Goal: Task Accomplishment & Management: Complete application form

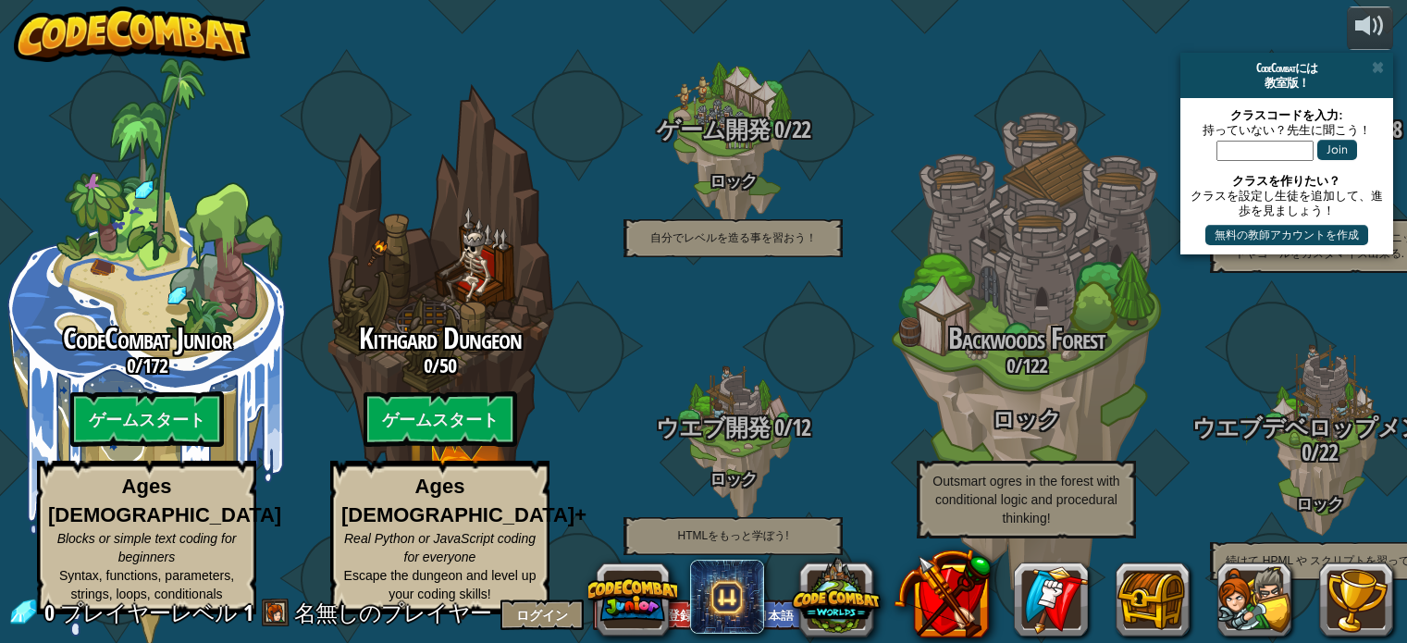
select select "ja"
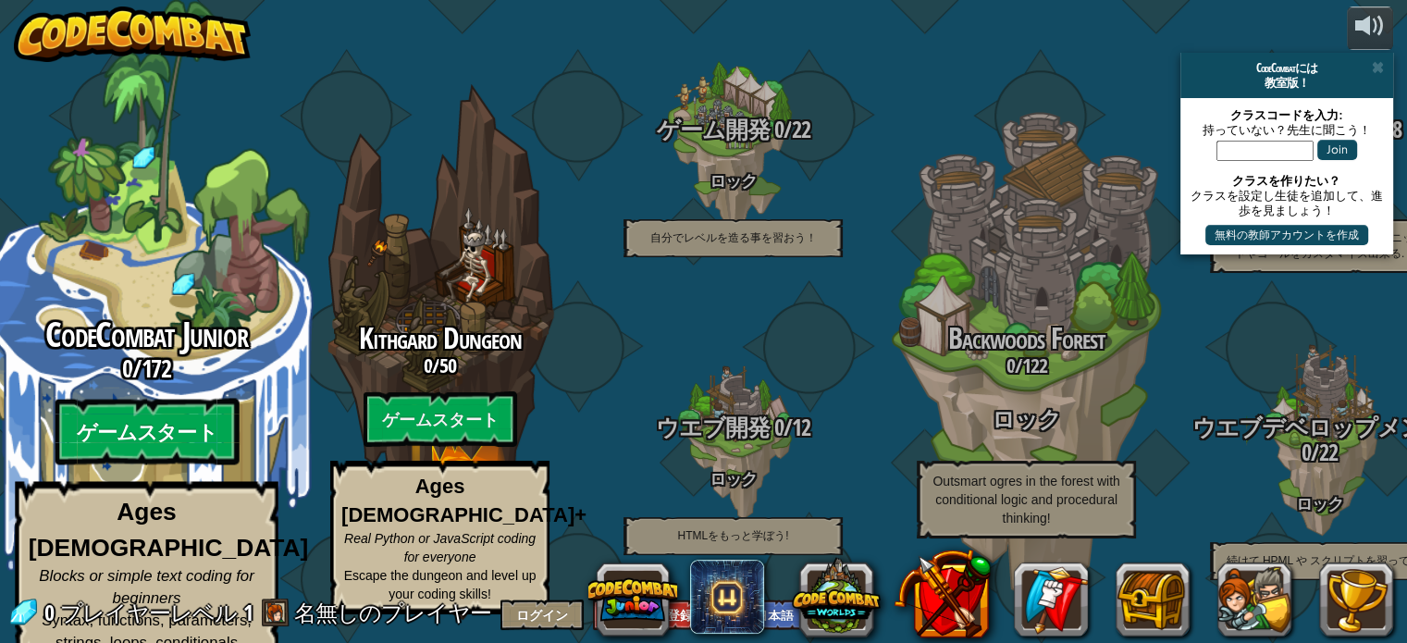
click at [204, 437] on btn "ゲームスタート" at bounding box center [147, 432] width 184 height 67
select select "ja"
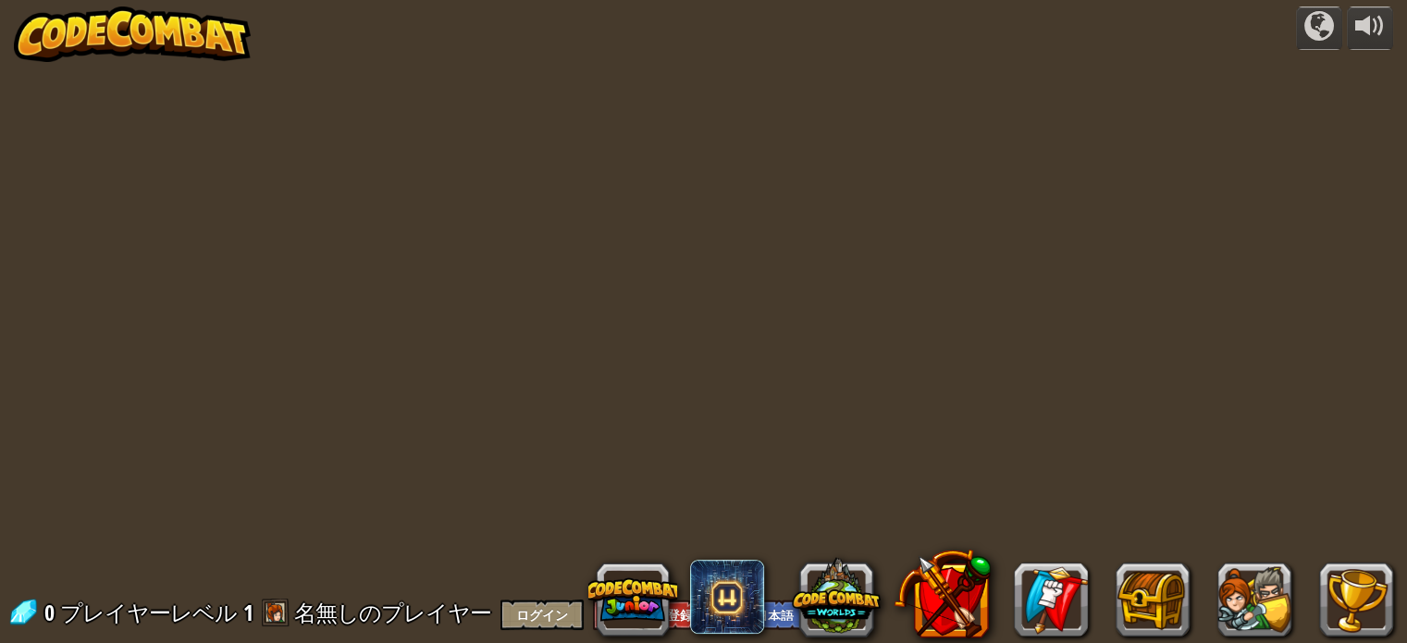
select select "ja"
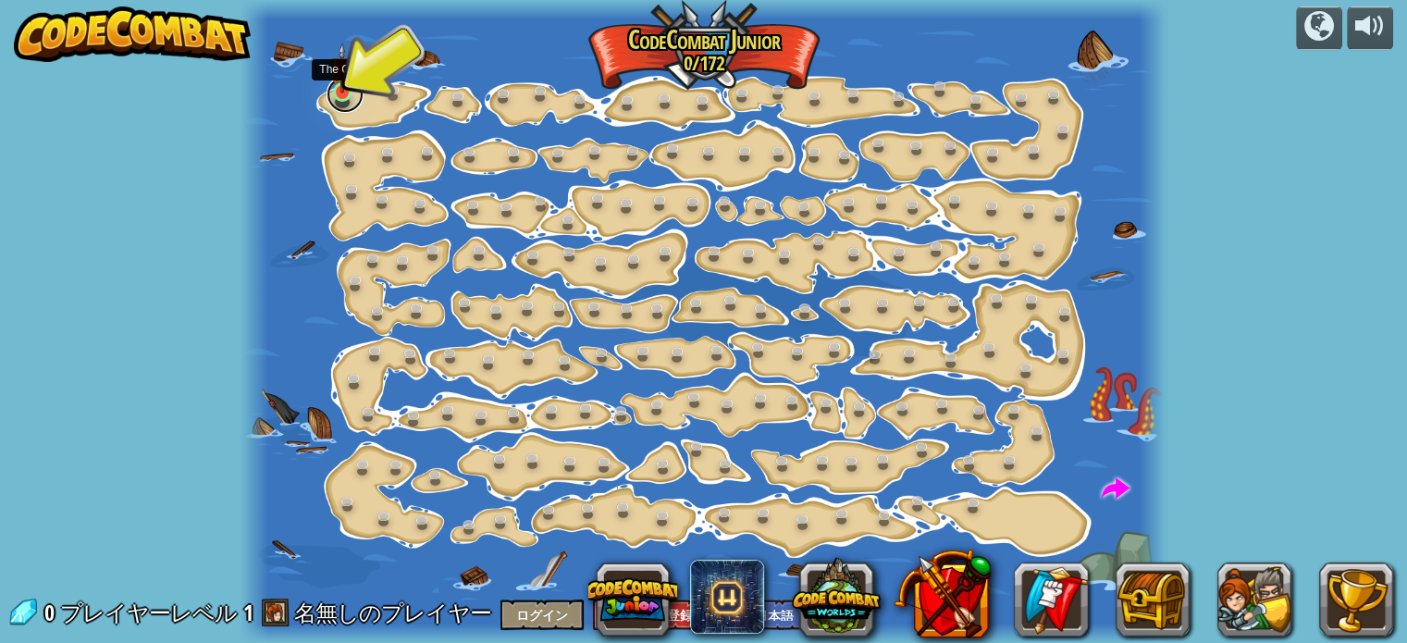
click at [339, 94] on link at bounding box center [344, 94] width 37 height 37
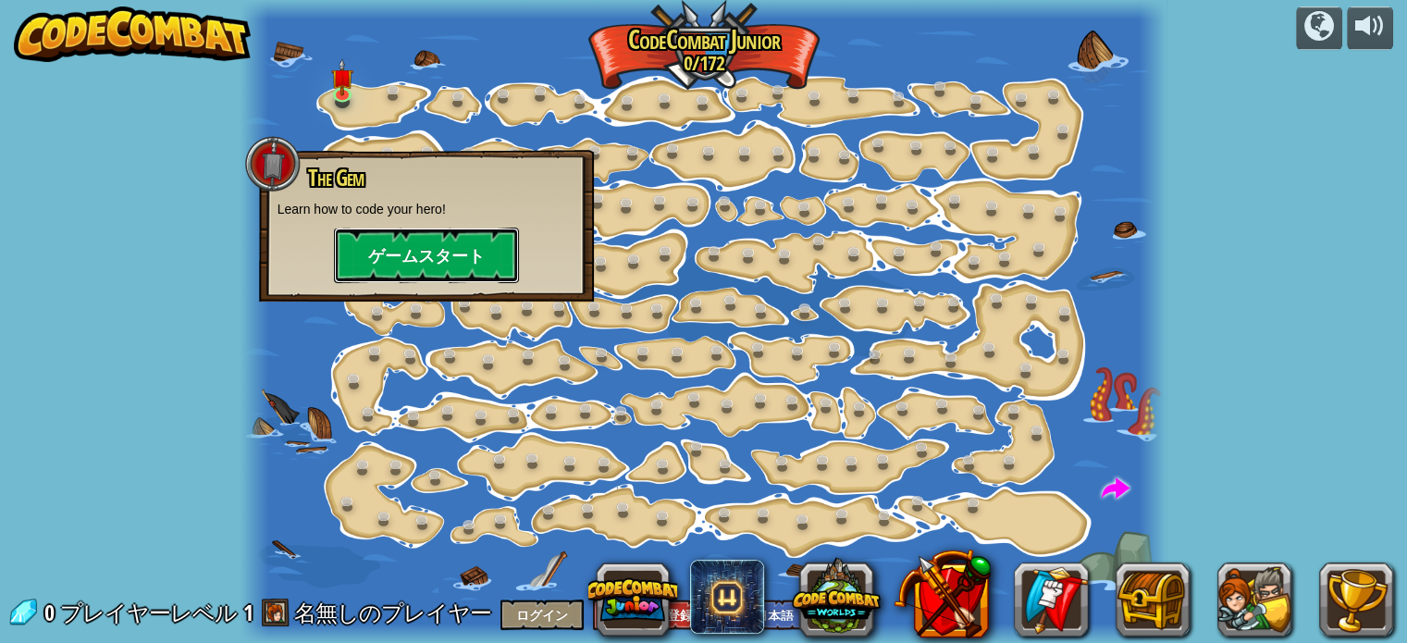
click at [451, 250] on button "ゲームスタート" at bounding box center [426, 255] width 185 height 55
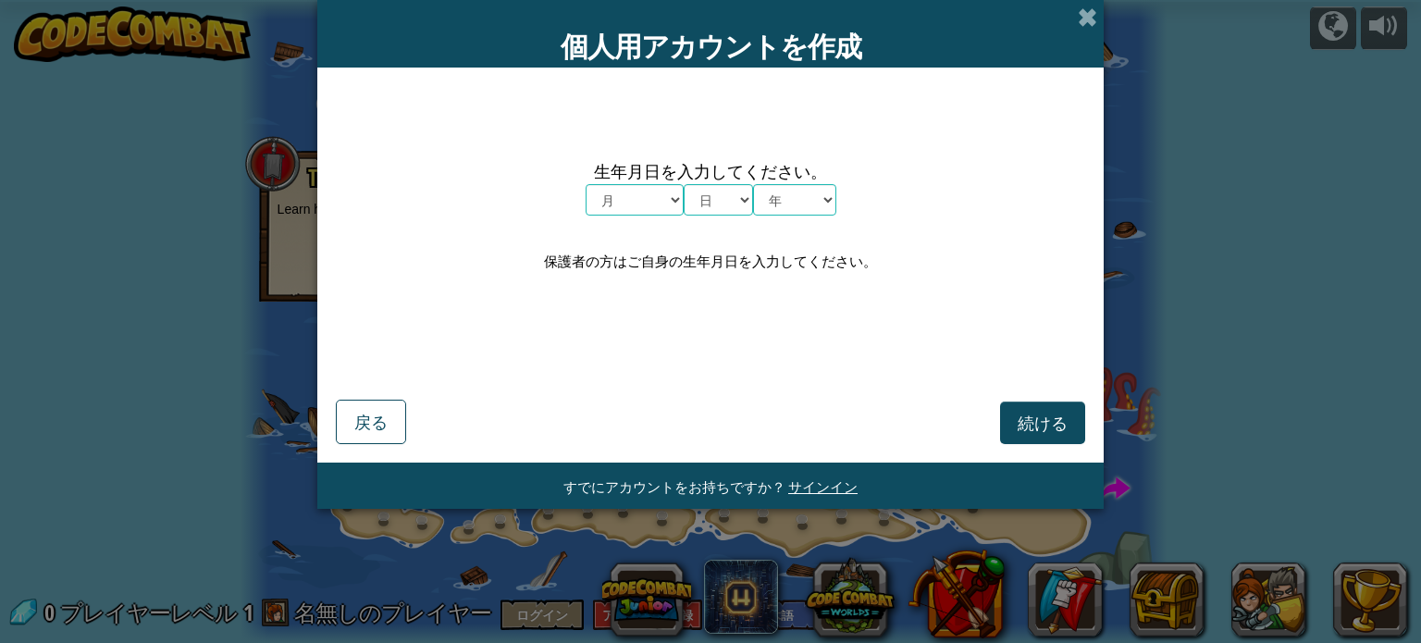
click at [651, 197] on select "月 １月 ２月 ３月 ４月 ５月 ６月 ７月 ８月 ９月 １０月 １１月 １２月" at bounding box center [634, 199] width 98 height 31
select select "10"
click at [585, 184] on select "月 １月 ２月 ３月 ４月 ５月 ６月 ７月 ８月 ９月 １０月 １１月 １２月" at bounding box center [634, 199] width 98 height 31
click at [748, 205] on select "日 1 2 3 4 5 6 7 8 9 10 11 12 13 14 15 16 17 18 19 20 21 22 23 24 25 26 27 28 29…" at bounding box center [717, 199] width 69 height 31
select select "23"
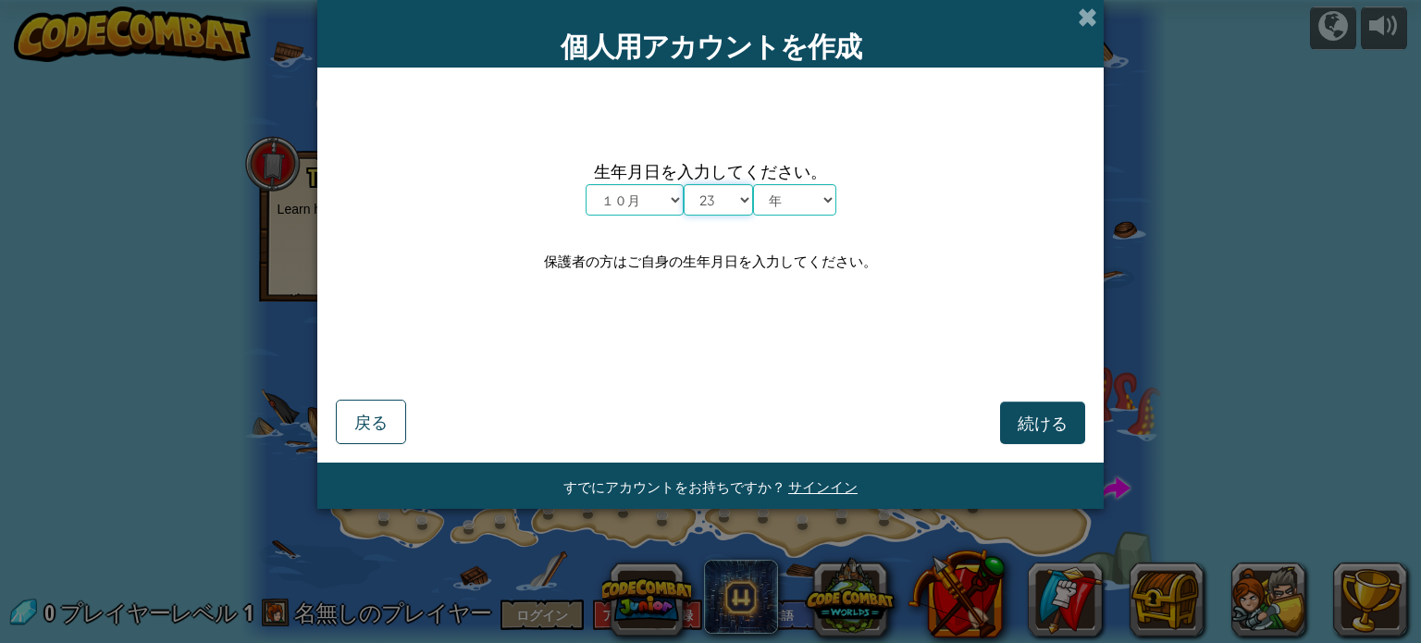
click at [683, 184] on select "日 1 2 3 4 5 6 7 8 9 10 11 12 13 14 15 16 17 18 19 20 21 22 23 24 25 26 27 28 29…" at bounding box center [717, 199] width 69 height 31
click at [794, 210] on select "年 2025 2024 2023 2022 2021 2020 2019 2018 2017 2016 2015 2014 2013 2012 2011 20…" at bounding box center [794, 199] width 83 height 31
select select "1983"
click at [753, 184] on select "年 2025 2024 2023 2022 2021 2020 2019 2018 2017 2016 2015 2014 2013 2012 2011 20…" at bounding box center [794, 199] width 83 height 31
click at [1017, 428] on span "続ける" at bounding box center [1042, 422] width 50 height 21
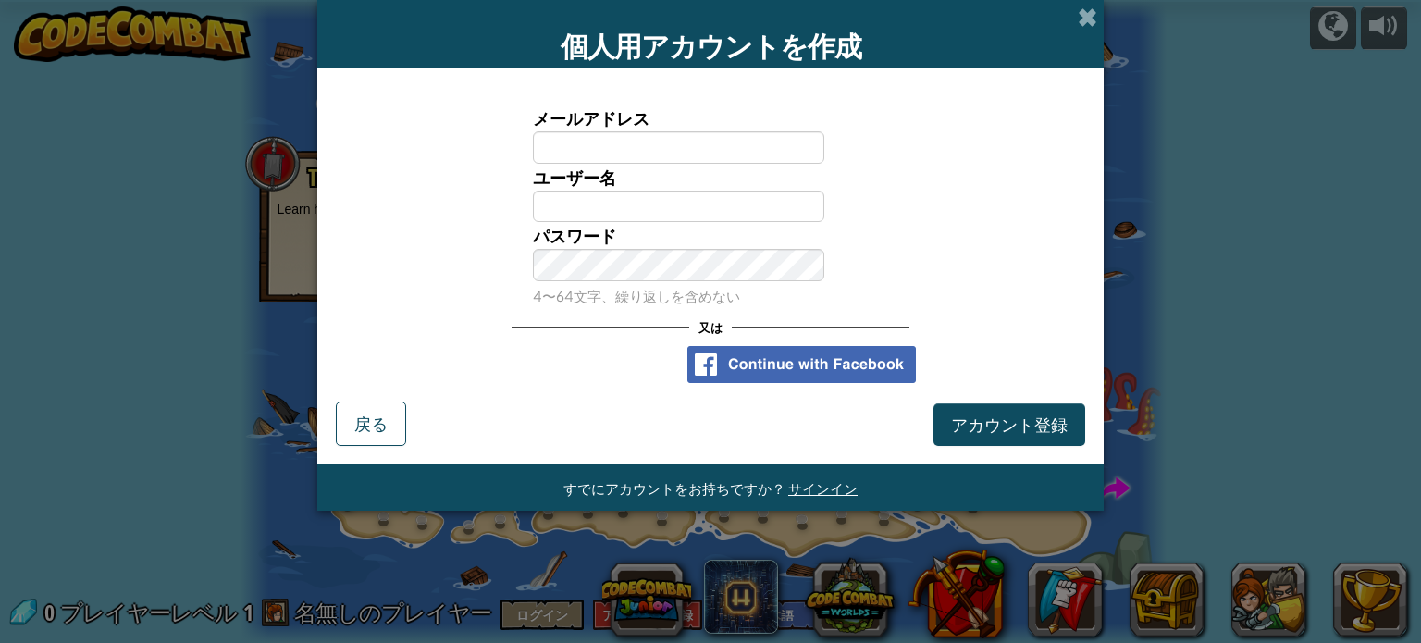
click at [918, 200] on div "ユーザー名" at bounding box center [710, 193] width 768 height 59
click at [1088, 17] on span at bounding box center [1087, 16] width 19 height 19
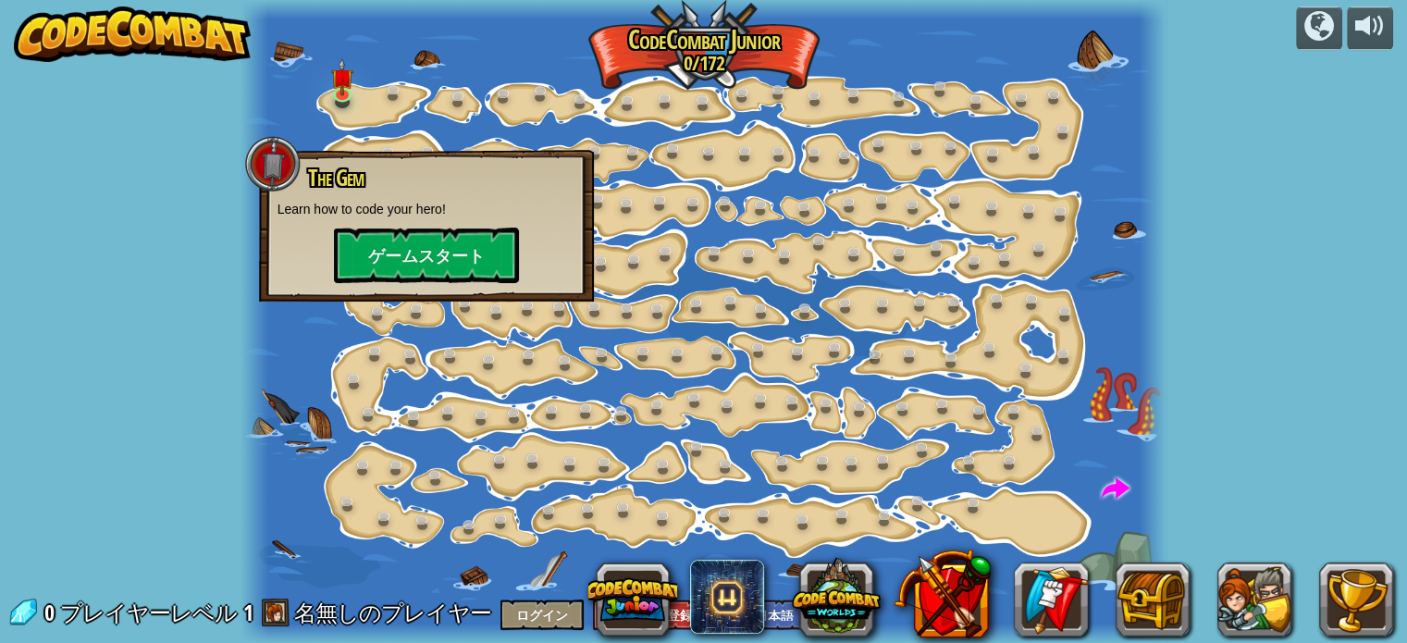
click at [184, 14] on img at bounding box center [132, 33] width 237 height 55
